Goal: Find specific page/section: Find specific page/section

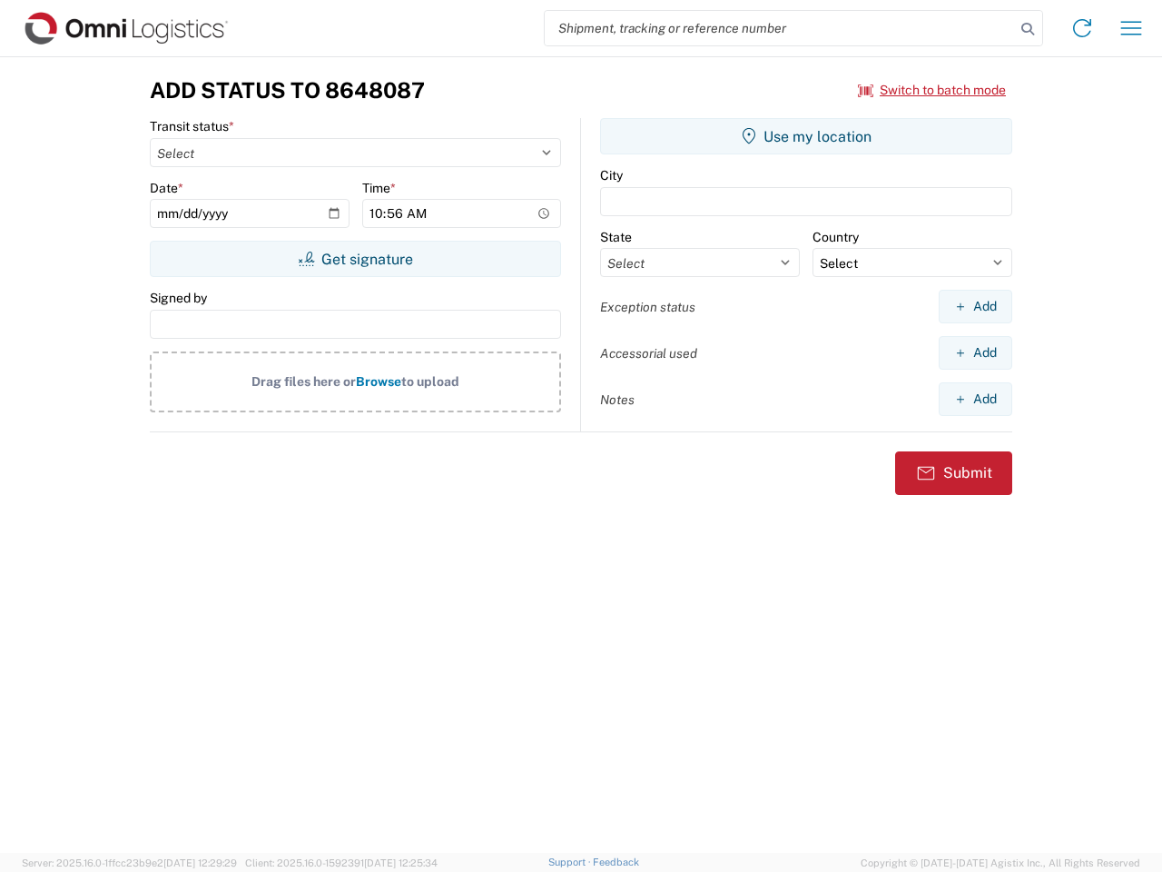
click at [780, 28] on input "search" at bounding box center [780, 28] width 470 height 35
click at [1028, 29] on icon at bounding box center [1027, 28] width 25 height 25
click at [1082, 28] on icon at bounding box center [1082, 28] width 29 height 29
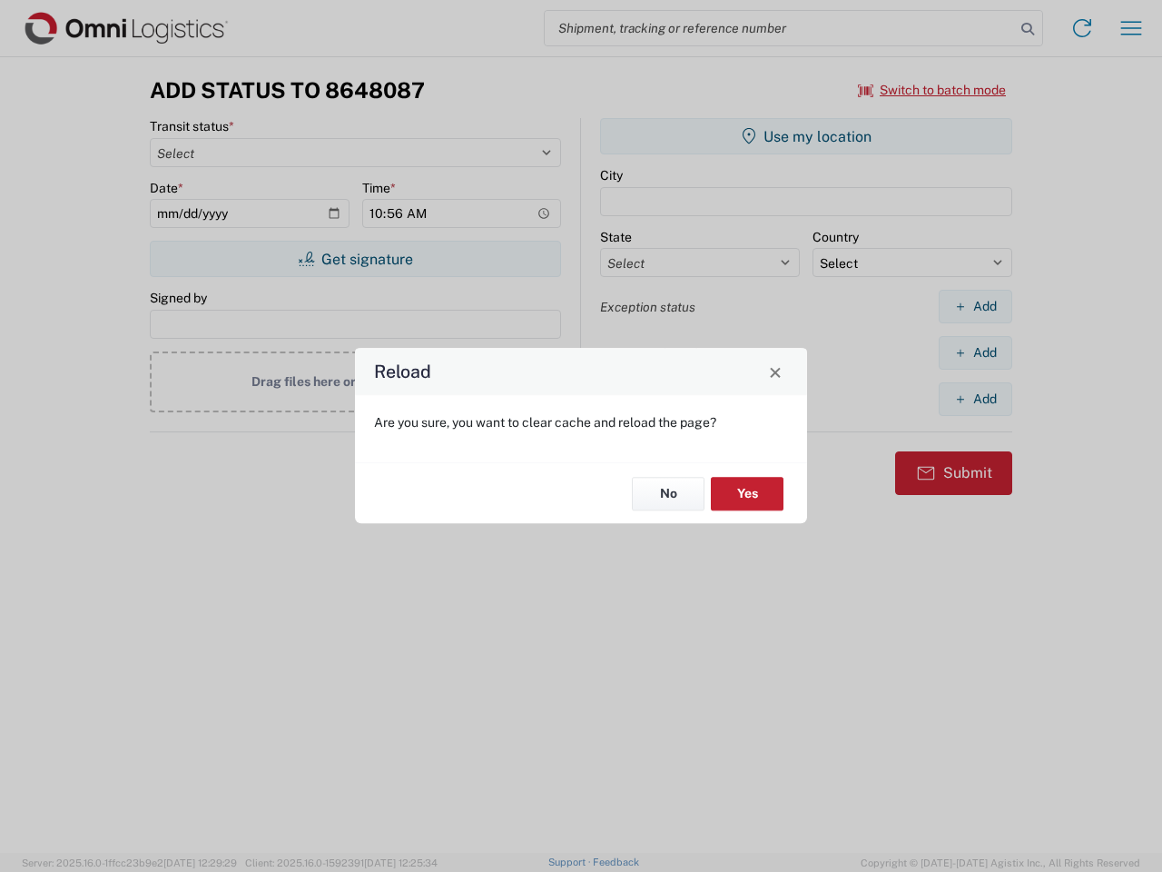
click at [932, 90] on div "Reload Are you sure, you want to clear cache and reload the page? No Yes" at bounding box center [581, 436] width 1162 height 872
click at [355, 259] on div "Reload Are you sure, you want to clear cache and reload the page? No Yes" at bounding box center [581, 436] width 1162 height 872
click at [806, 136] on div "Reload Are you sure, you want to clear cache and reload the page? No Yes" at bounding box center [581, 436] width 1162 height 872
click at [975, 306] on div "Reload Are you sure, you want to clear cache and reload the page? No Yes" at bounding box center [581, 436] width 1162 height 872
click at [975, 352] on div "Reload Are you sure, you want to clear cache and reload the page? No Yes" at bounding box center [581, 436] width 1162 height 872
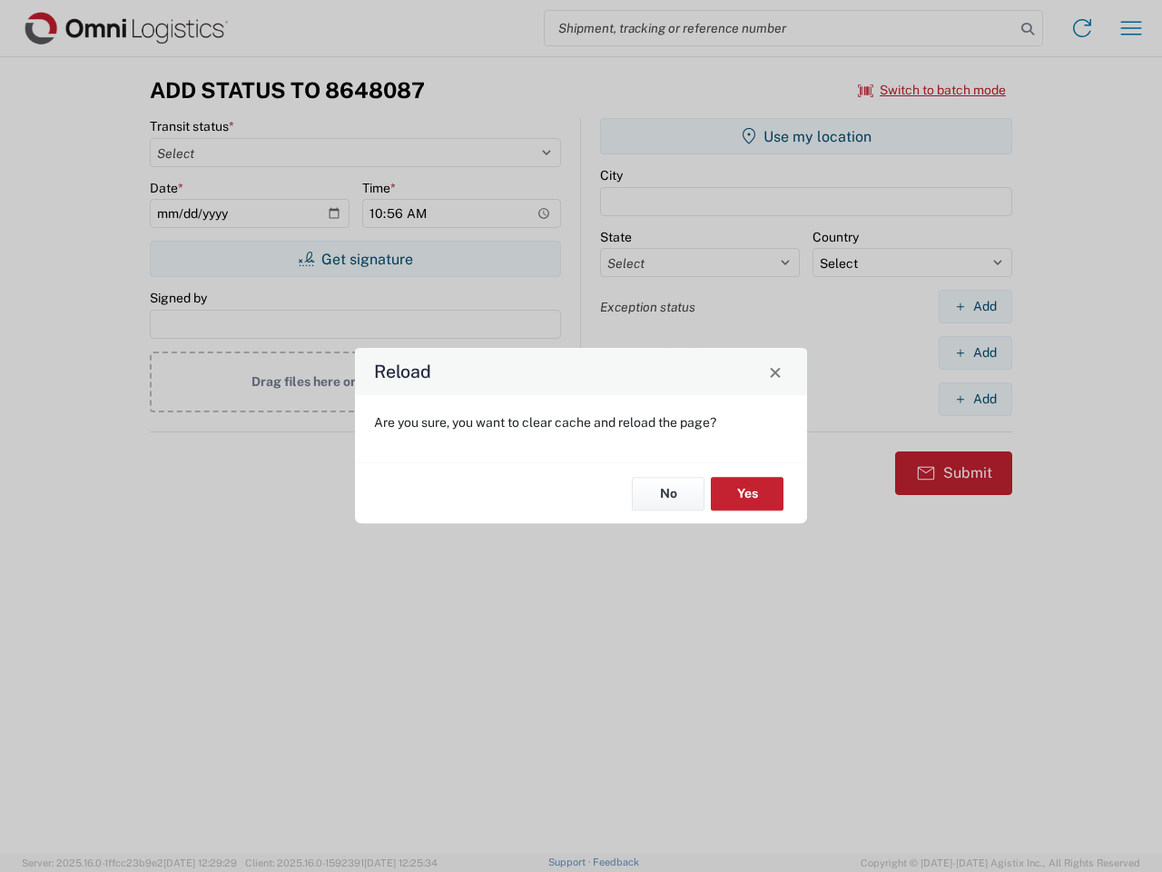
click at [975, 399] on div "Reload Are you sure, you want to clear cache and reload the page? No Yes" at bounding box center [581, 436] width 1162 height 872
